Goal: Task Accomplishment & Management: Manage account settings

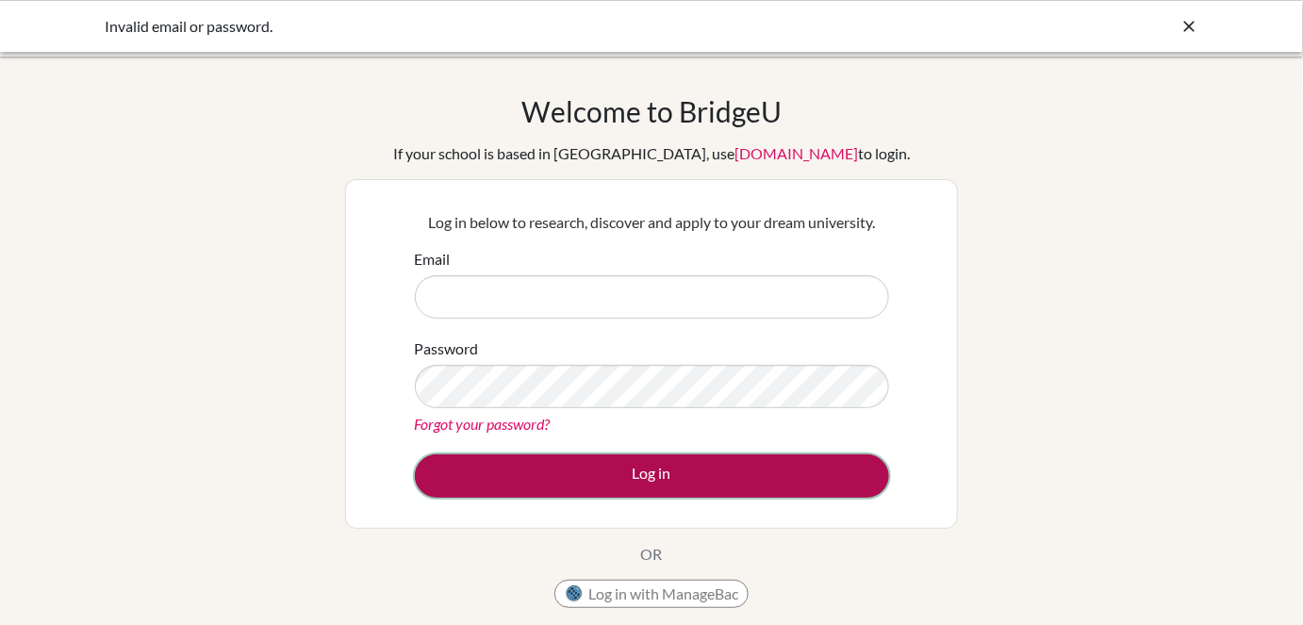
click at [698, 489] on button "Log in" at bounding box center [652, 475] width 474 height 43
click at [675, 466] on button "Log in" at bounding box center [652, 475] width 474 height 43
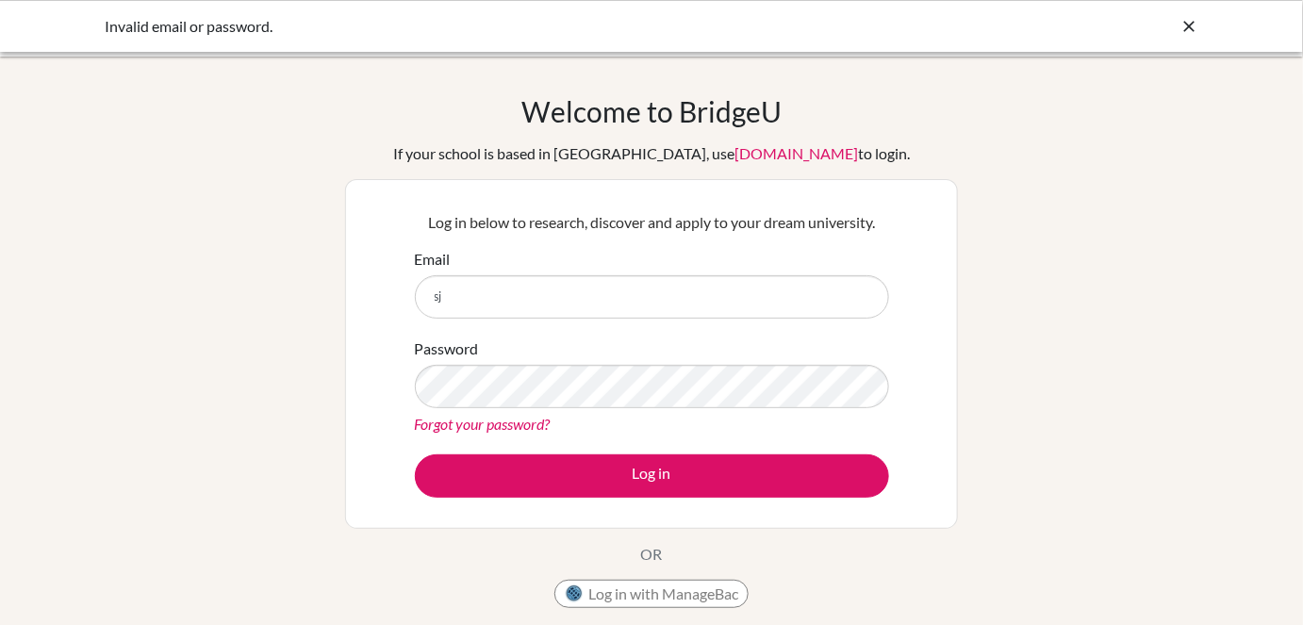
type input "sjeer@happydaysfreedom.com"
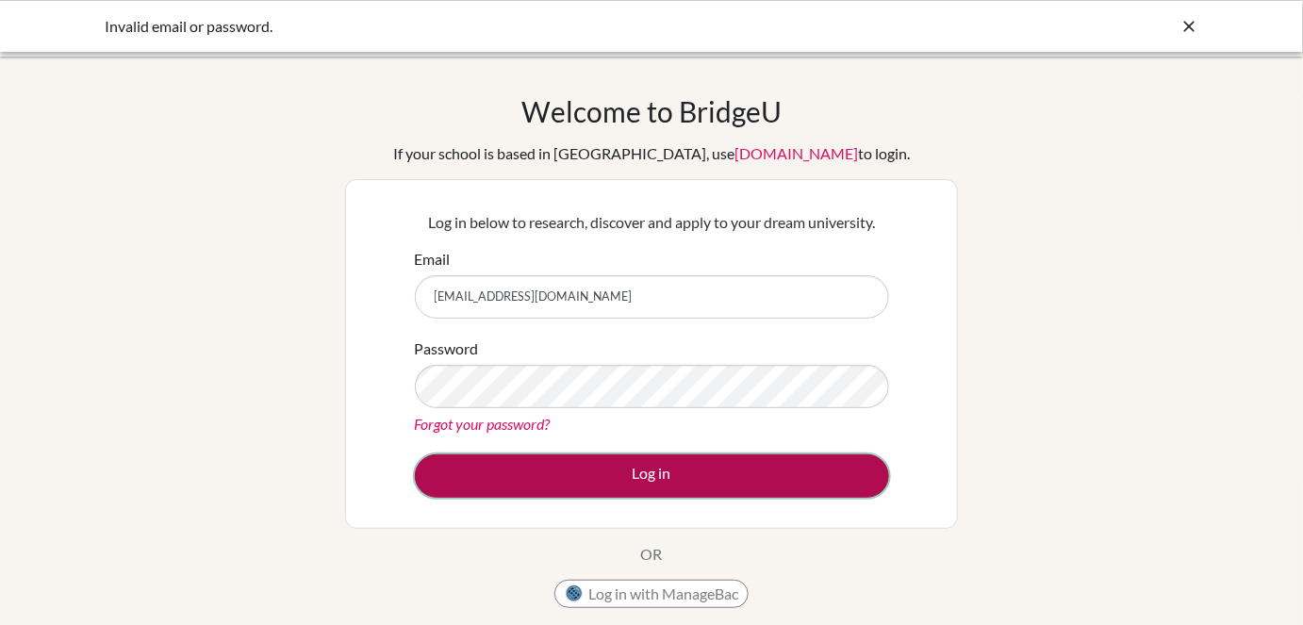
click at [729, 465] on button "Log in" at bounding box center [652, 475] width 474 height 43
click at [706, 477] on button "Log in" at bounding box center [652, 475] width 474 height 43
